Goal: Task Accomplishment & Management: Manage account settings

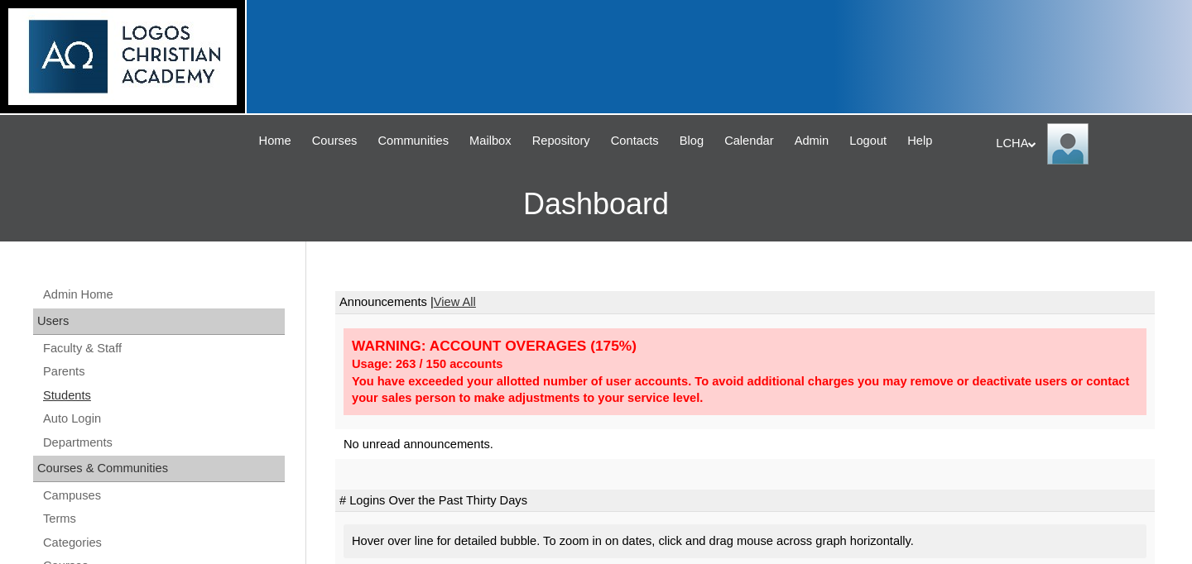
click at [81, 394] on link "Students" at bounding box center [162, 396] width 243 height 21
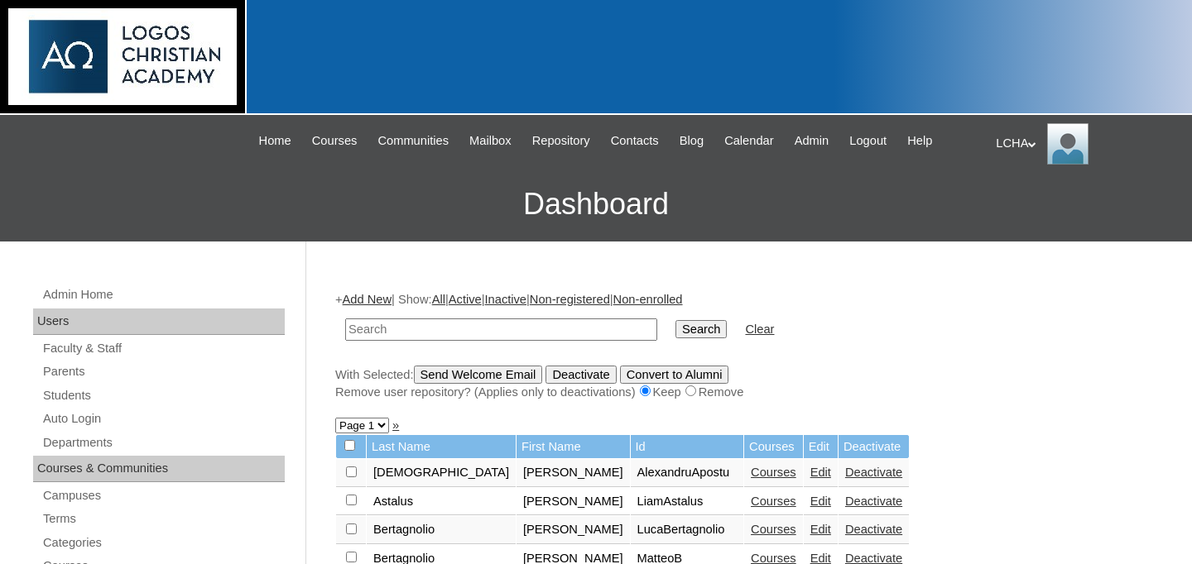
click at [459, 329] on input "text" at bounding box center [501, 330] width 312 height 22
type input "tcm"
click at [675, 320] on input "Search" at bounding box center [700, 329] width 51 height 18
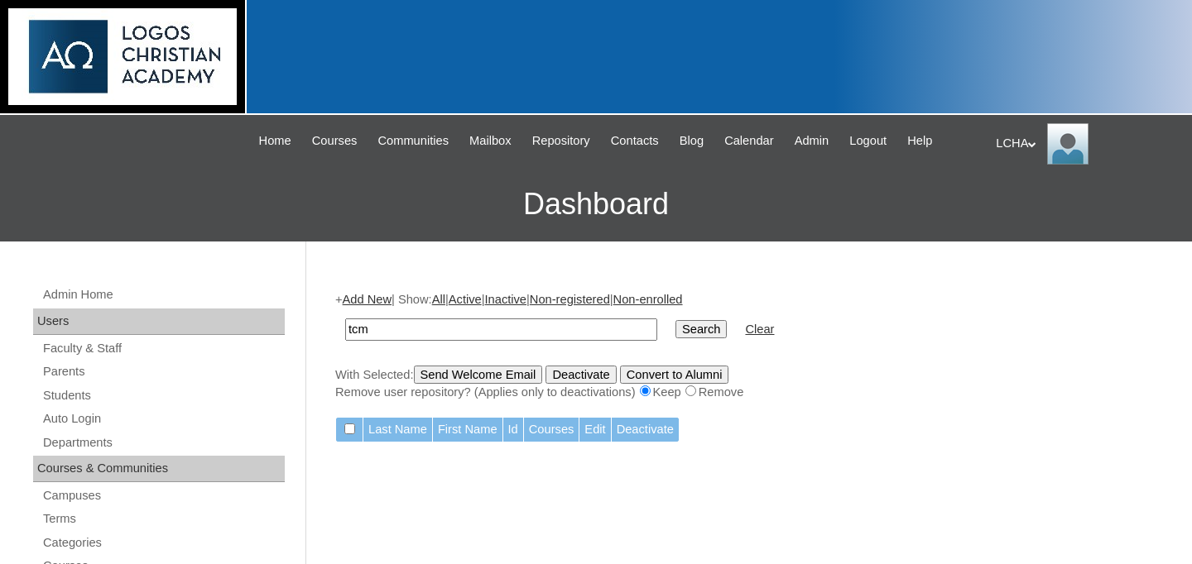
click at [439, 335] on input "tcm" at bounding box center [501, 330] width 312 height 22
type input "student"
click at [675, 320] on input "Search" at bounding box center [700, 329] width 51 height 18
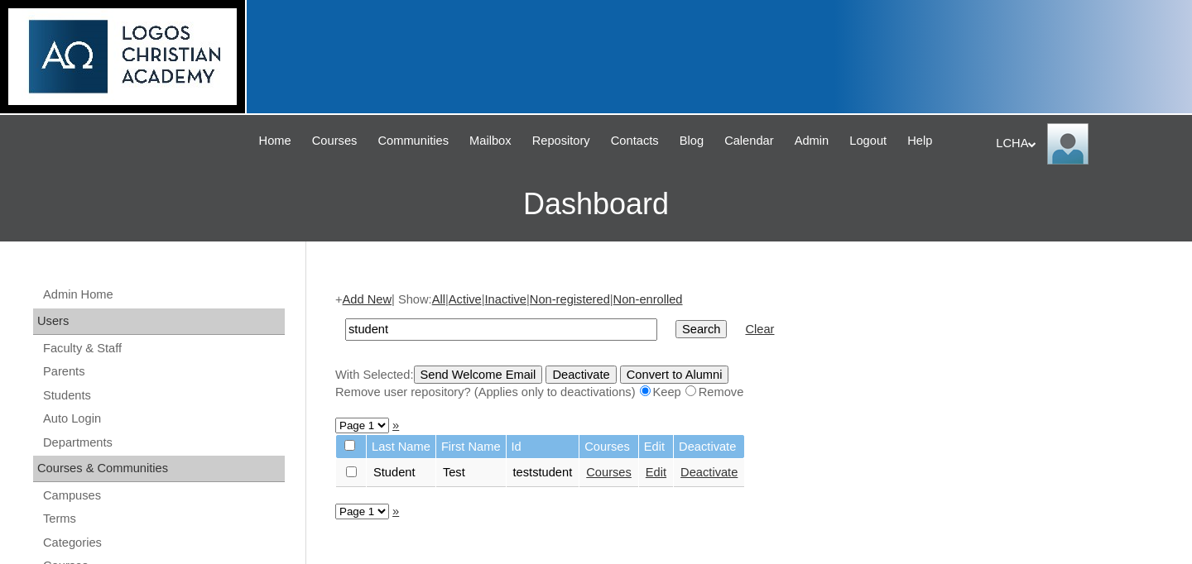
click at [666, 474] on link "Edit" at bounding box center [656, 472] width 21 height 13
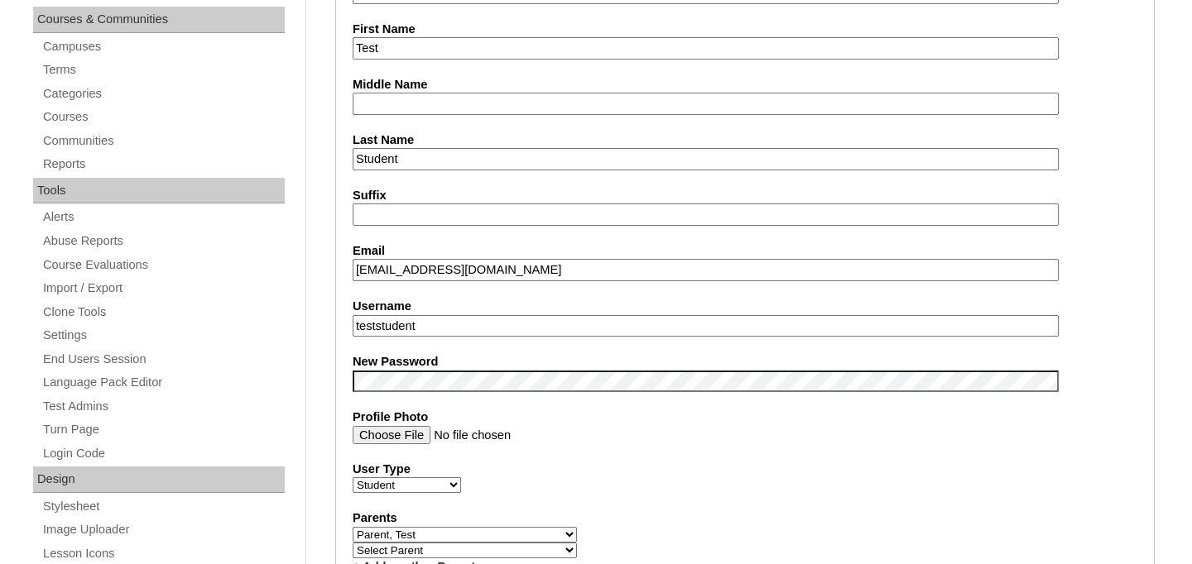
scroll to position [660, 0]
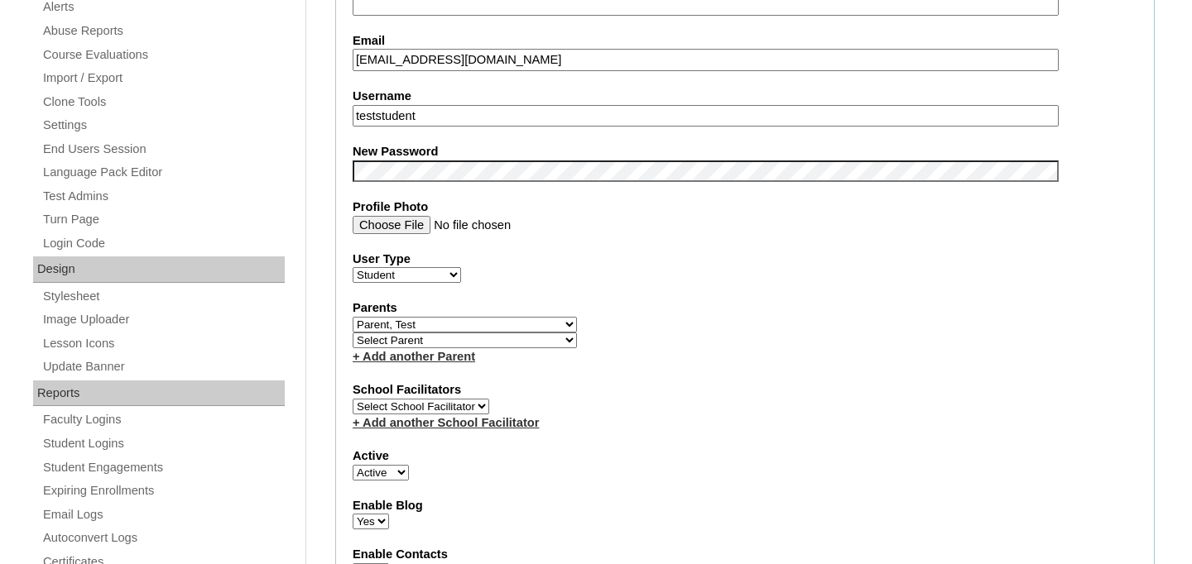
click at [435, 342] on select "Select Parent Astalus, Eliza Bertagnolio, Filippo Big, Imola Borojan, Eunice Br…" at bounding box center [465, 341] width 224 height 16
click at [421, 401] on select "Select School Facilitator Marinela Carausu Emilian Cira Nadia Cira Ruhama Gafin…" at bounding box center [421, 407] width 137 height 16
select select "98796"
click at [353, 400] on select "Select School Facilitator Marinela Carausu Emilian Cira Nadia Cira Ruhama Gafin…" at bounding box center [421, 407] width 137 height 16
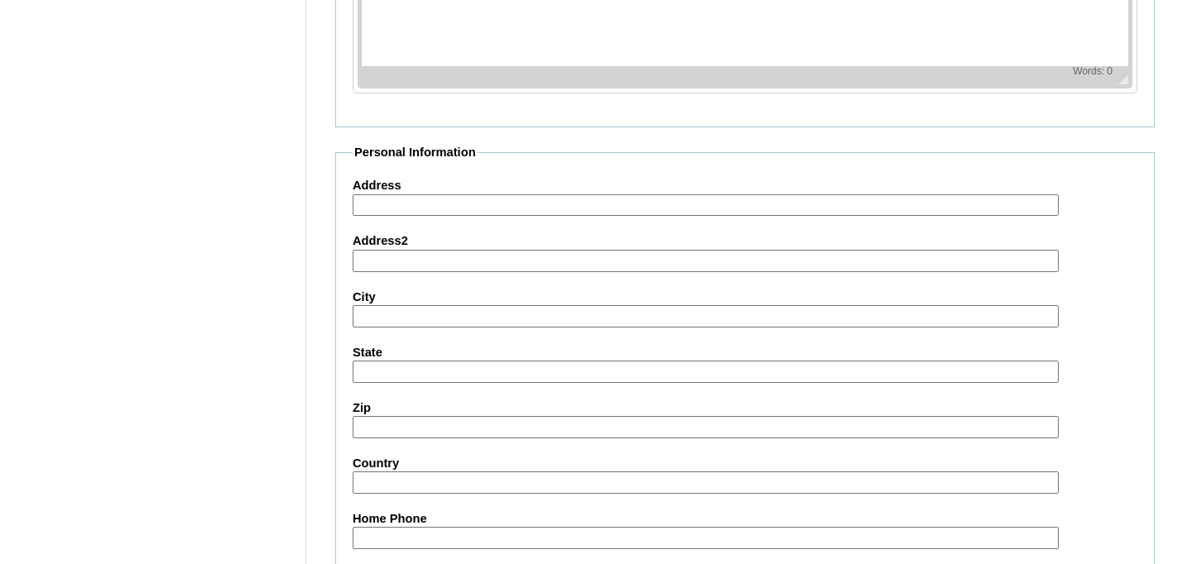
scroll to position [2010, 0]
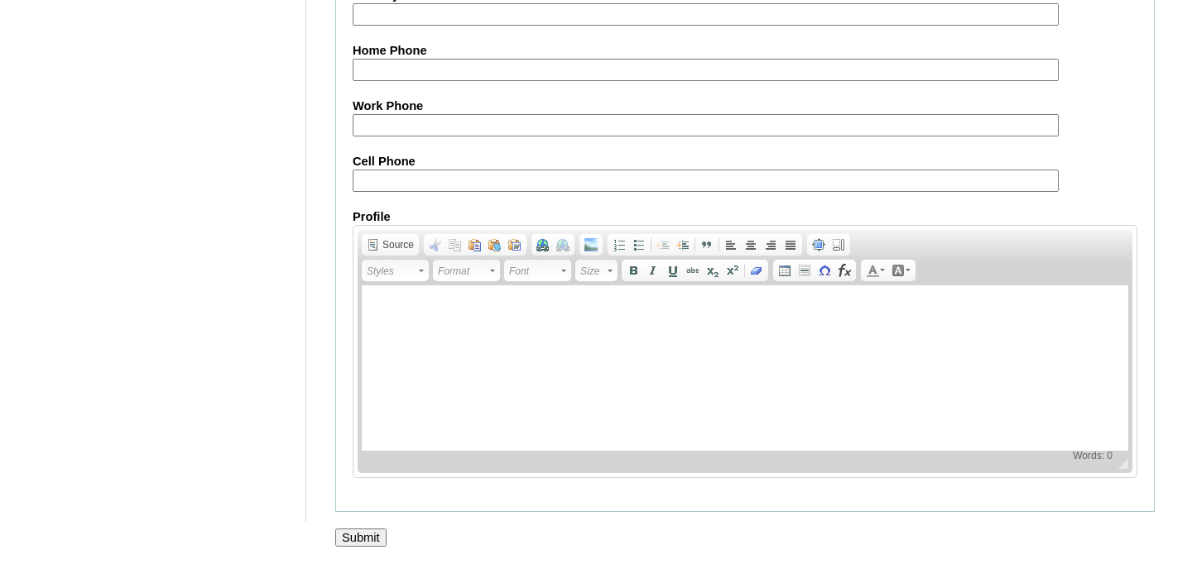
click at [363, 541] on input "Submit" at bounding box center [360, 538] width 51 height 18
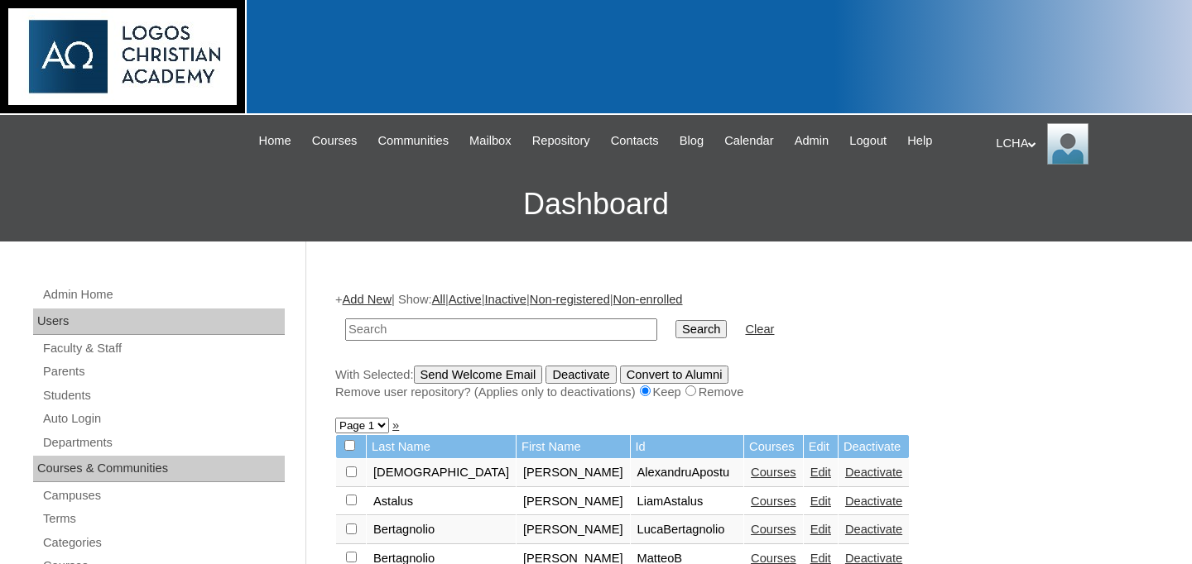
click at [1018, 144] on div "LCHA My Profile My Settings Logout" at bounding box center [1086, 143] width 180 height 41
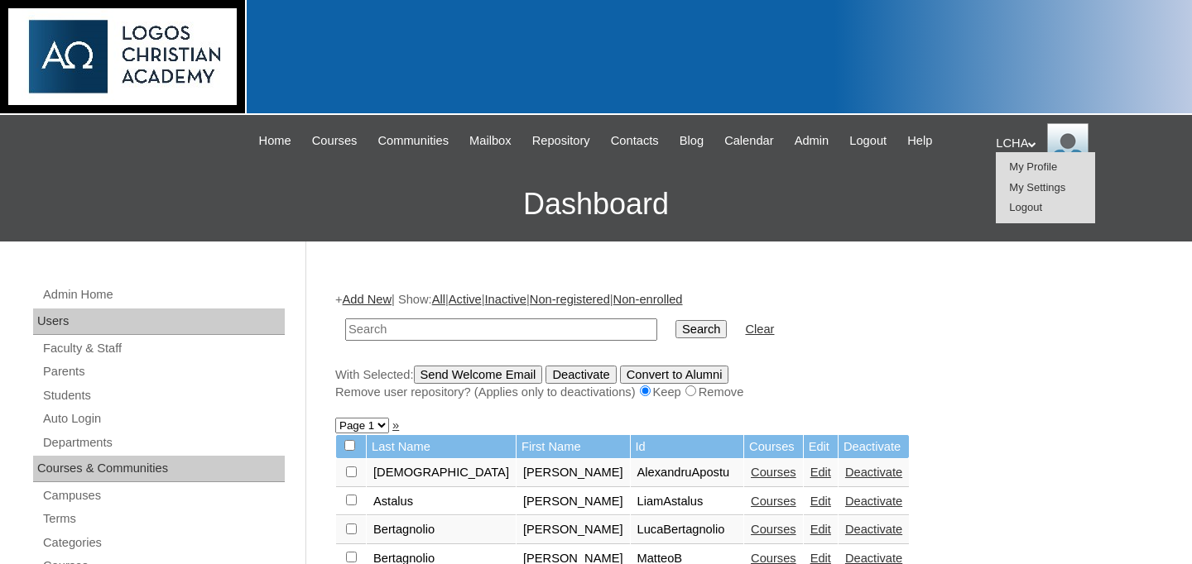
click at [1024, 211] on span "Logout" at bounding box center [1025, 207] width 33 height 12
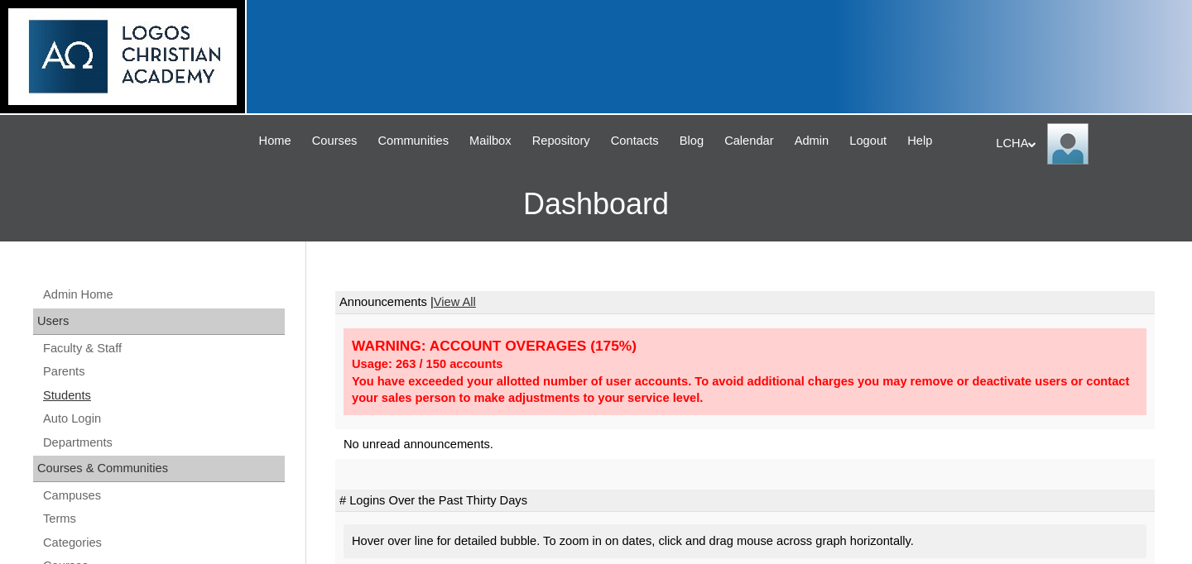
click at [81, 390] on link "Students" at bounding box center [162, 396] width 243 height 21
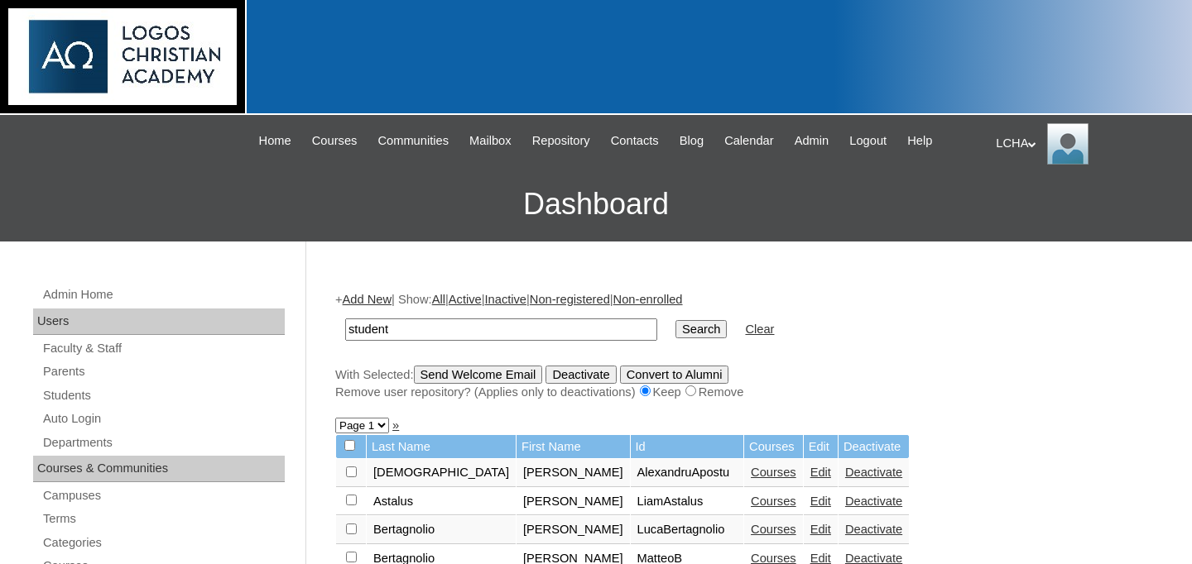
type input "student"
click at [675, 320] on input "Search" at bounding box center [700, 329] width 51 height 18
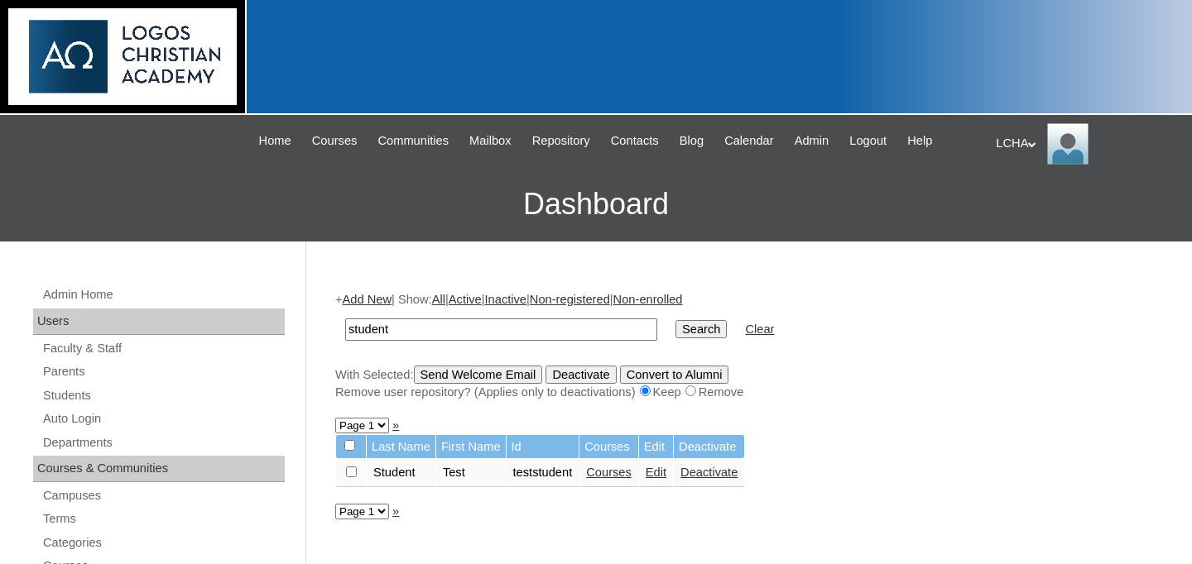
click at [634, 468] on td "Courses" at bounding box center [608, 473] width 59 height 28
click at [630, 471] on link "Courses" at bounding box center [609, 472] width 46 height 13
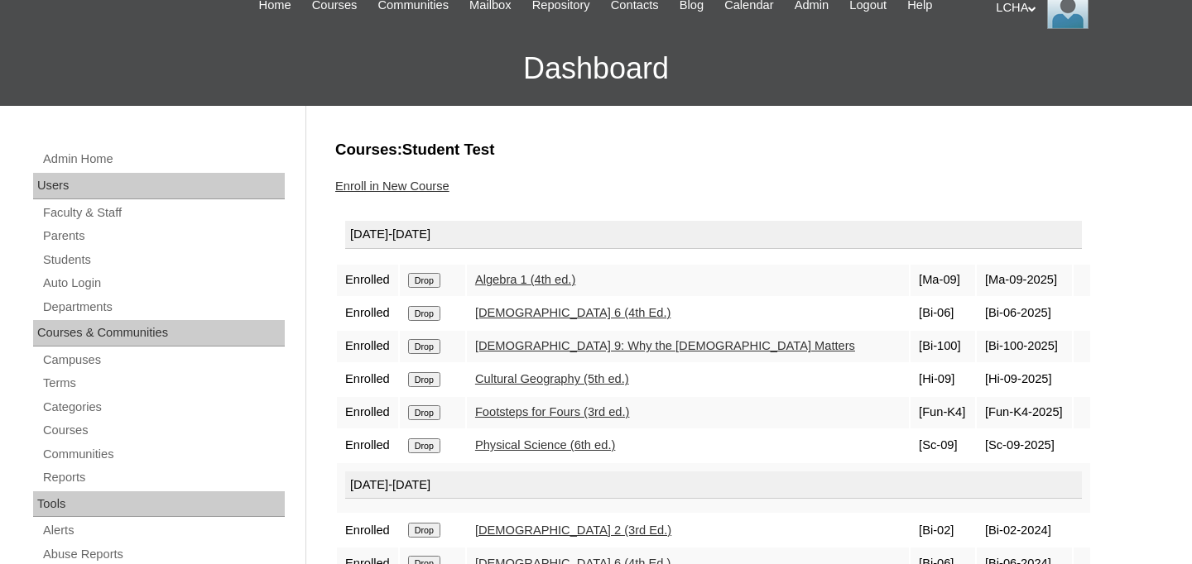
scroll to position [169, 0]
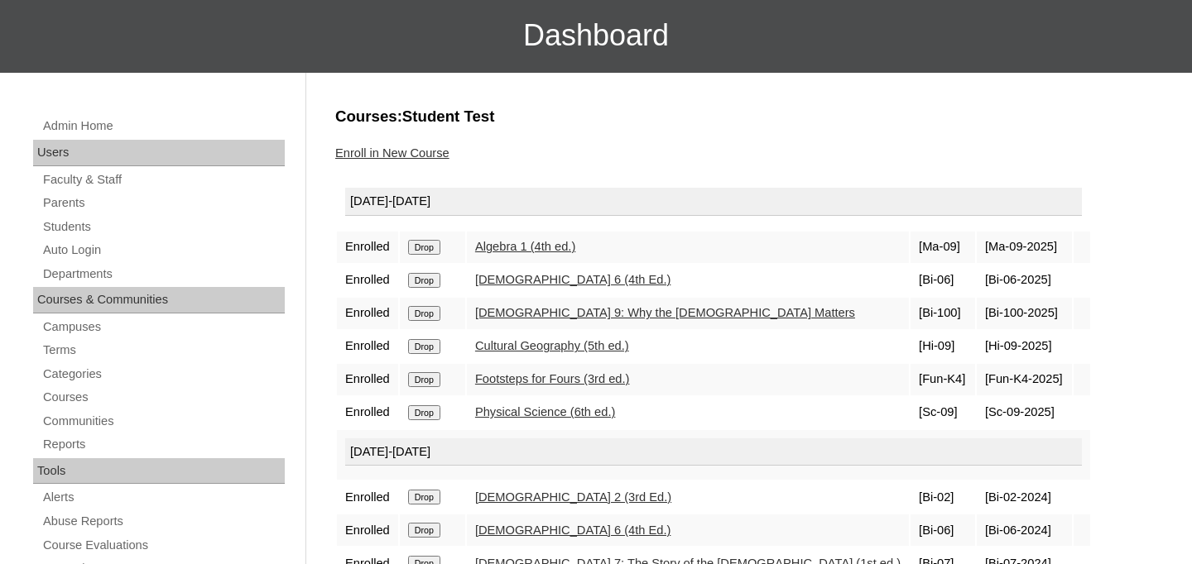
click at [436, 156] on link "Enroll in New Course" at bounding box center [392, 152] width 114 height 13
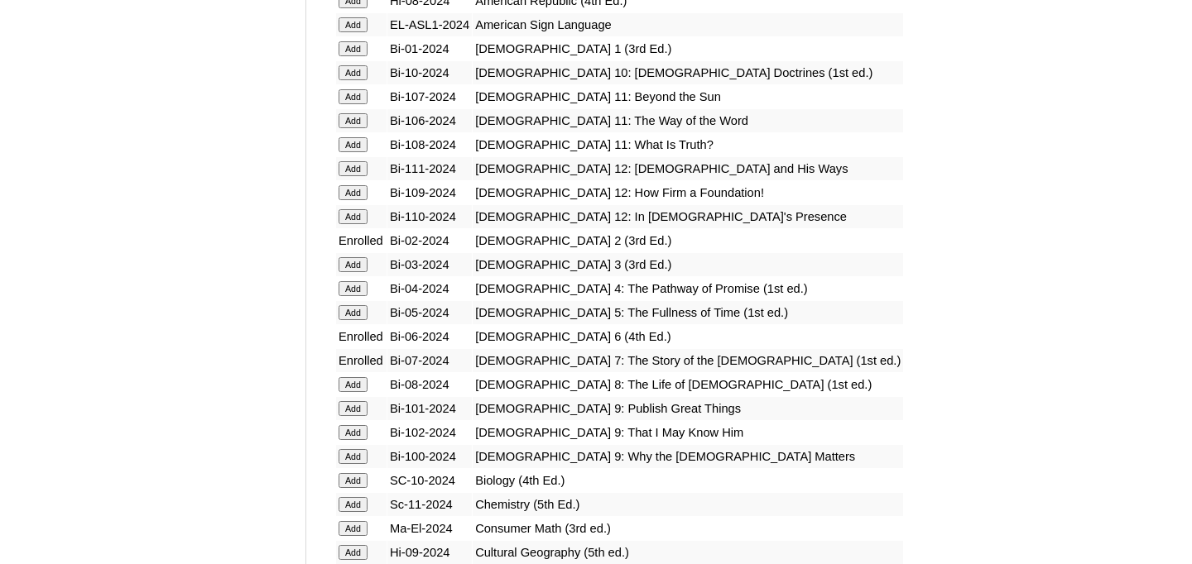
scroll to position [2744, 0]
